Goal: Information Seeking & Learning: Understand process/instructions

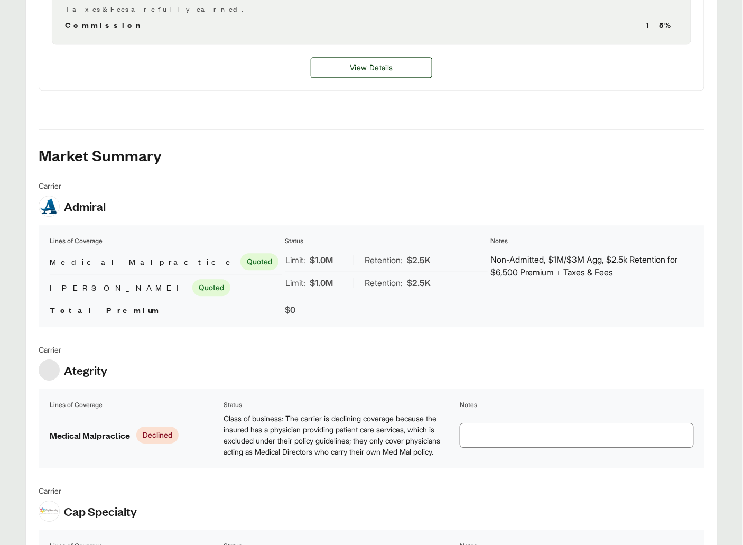
scroll to position [455, 0]
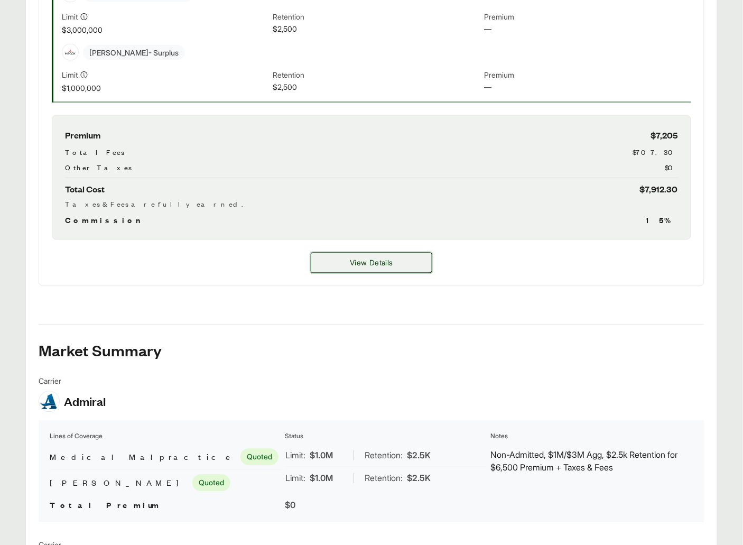
click at [370, 254] on button "View Details" at bounding box center [372, 263] width 122 height 21
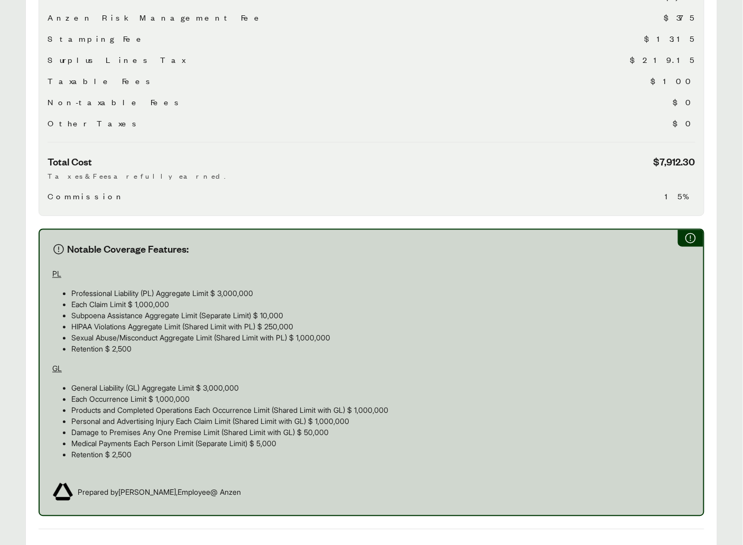
scroll to position [620, 0]
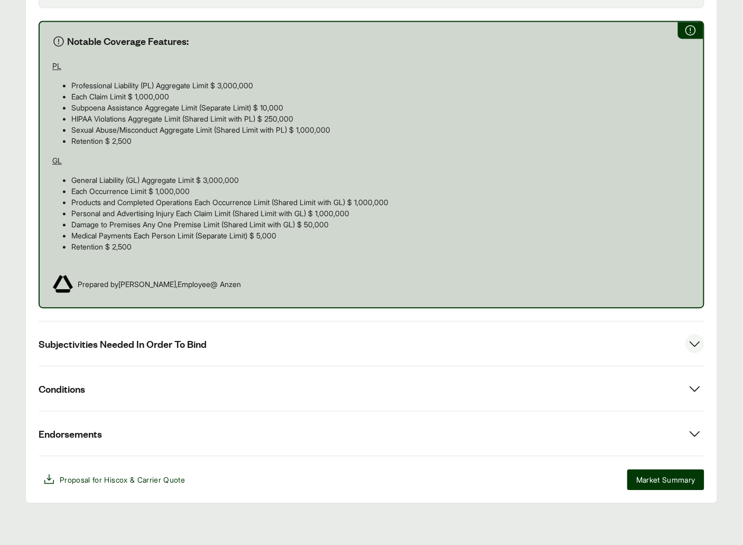
click at [164, 333] on button "Subjectivities Needed In Order To Bind" at bounding box center [372, 343] width 666 height 44
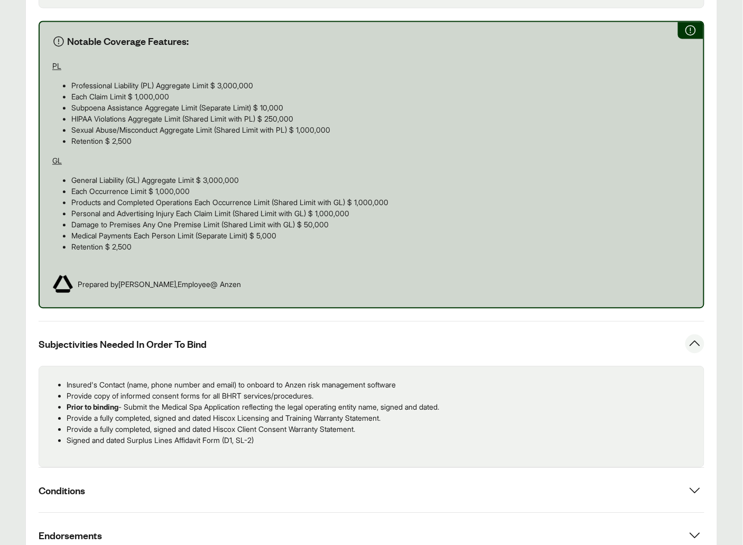
scroll to position [722, 0]
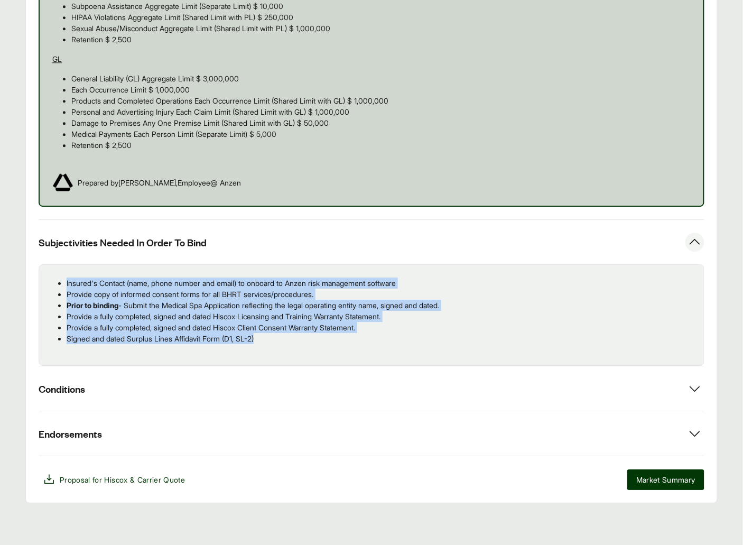
drag, startPoint x: 201, startPoint y: 327, endPoint x: 64, endPoint y: 285, distance: 143.2
click at [64, 285] on ul "Insured's Contact (name, phone number and email) to onboard to Anzen risk manag…" at bounding box center [372, 310] width 648 height 67
copy ul "Insured's Contact (name, phone number and email) to onboard to Anzen risk manag…"
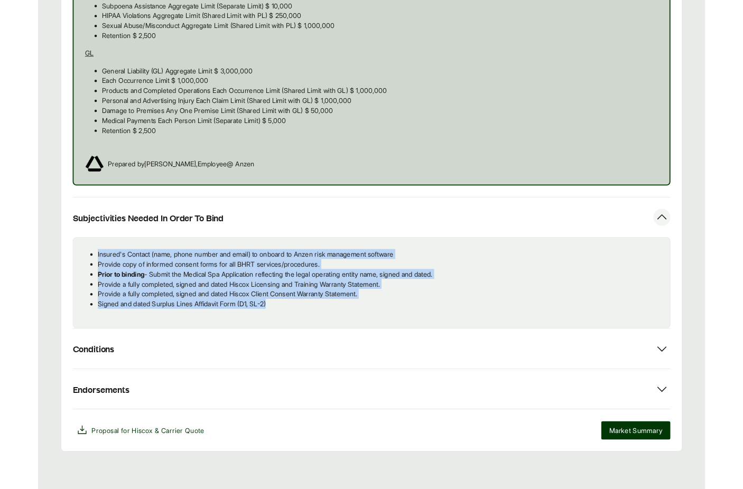
scroll to position [717, 0]
